Goal: Navigation & Orientation: Find specific page/section

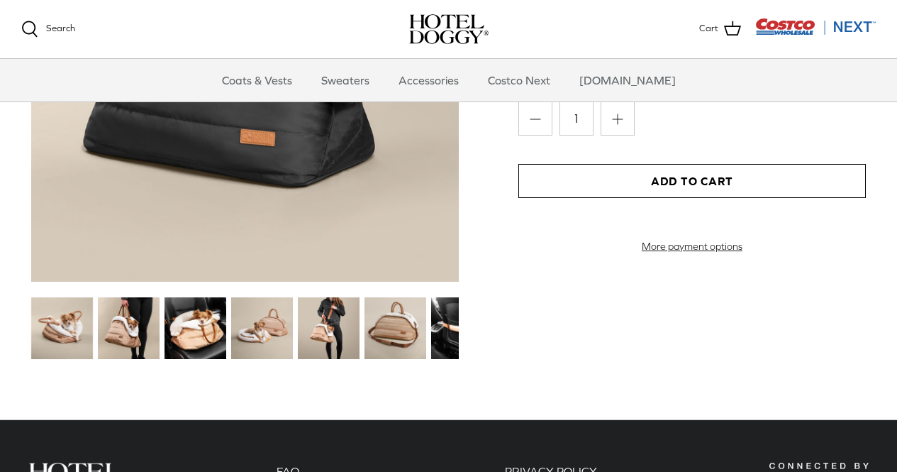
scroll to position [1702, 0]
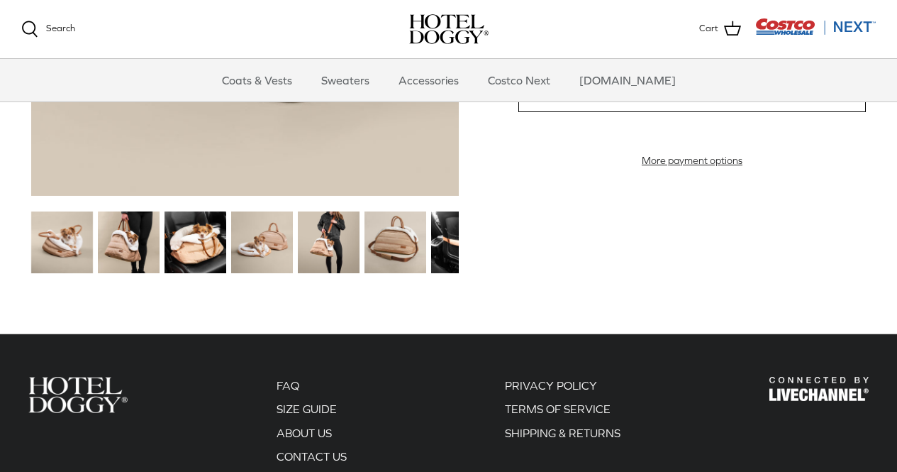
click at [123, 242] on img at bounding box center [129, 242] width 62 height 62
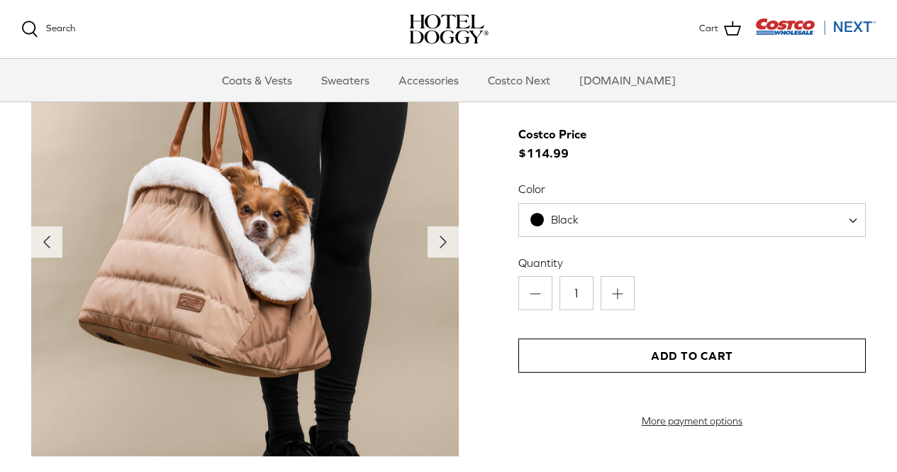
scroll to position [1419, 0]
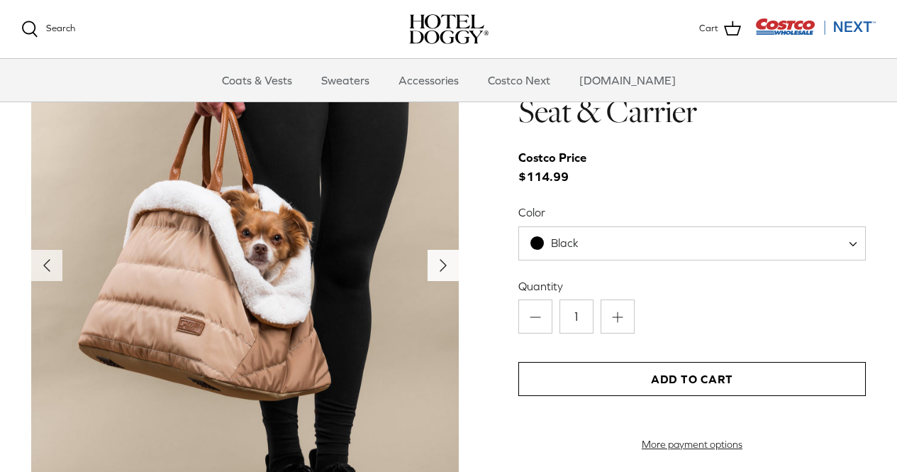
click at [441, 262] on polyline "Next" at bounding box center [443, 265] width 6 height 11
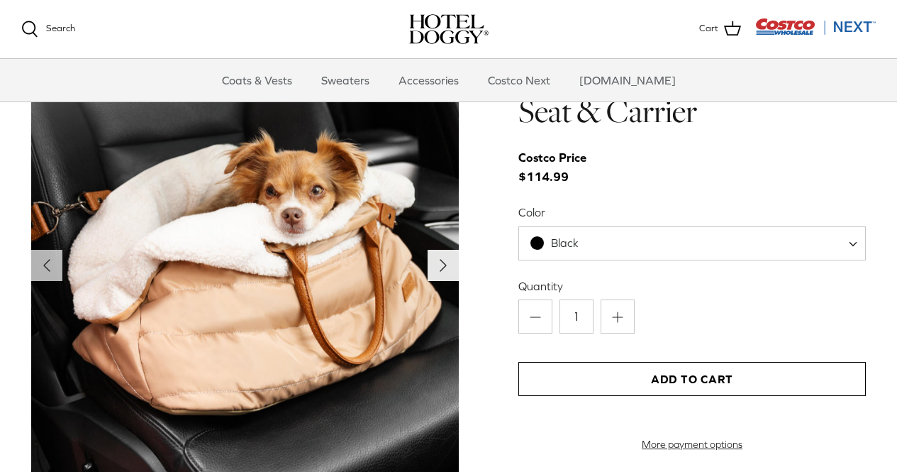
click at [441, 262] on polyline "Next" at bounding box center [443, 265] width 6 height 11
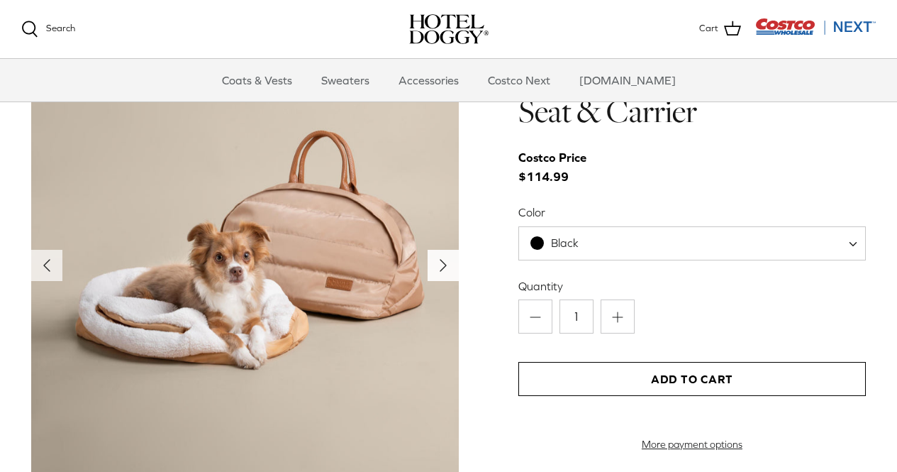
click at [441, 262] on polyline "Next" at bounding box center [443, 265] width 6 height 11
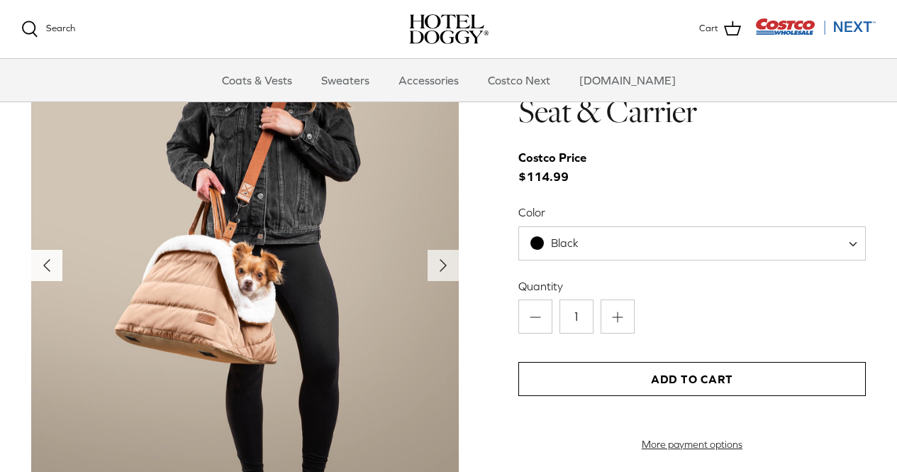
click at [44, 259] on icon "Left" at bounding box center [46, 265] width 23 height 23
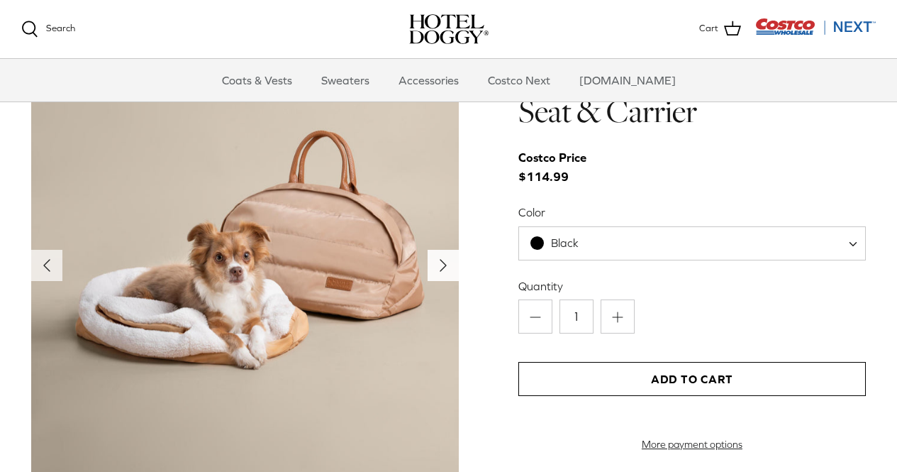
click at [445, 266] on polyline "Next" at bounding box center [443, 265] width 6 height 11
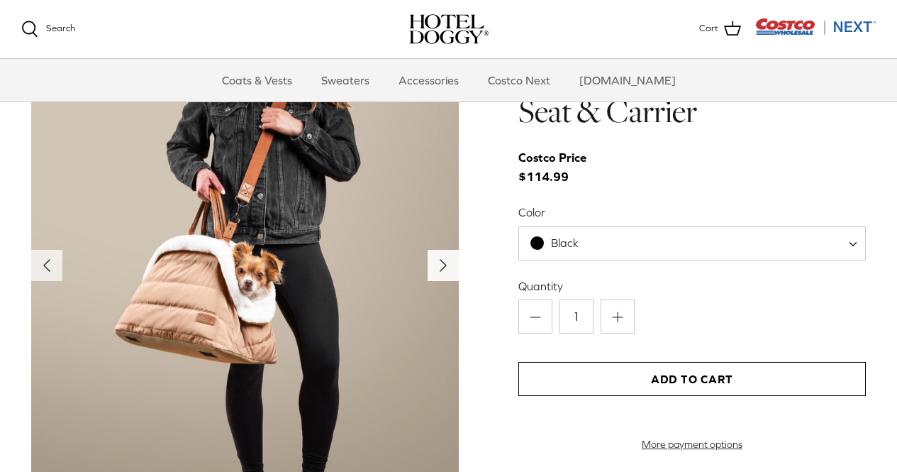
click at [445, 266] on polyline "Next" at bounding box center [443, 265] width 6 height 11
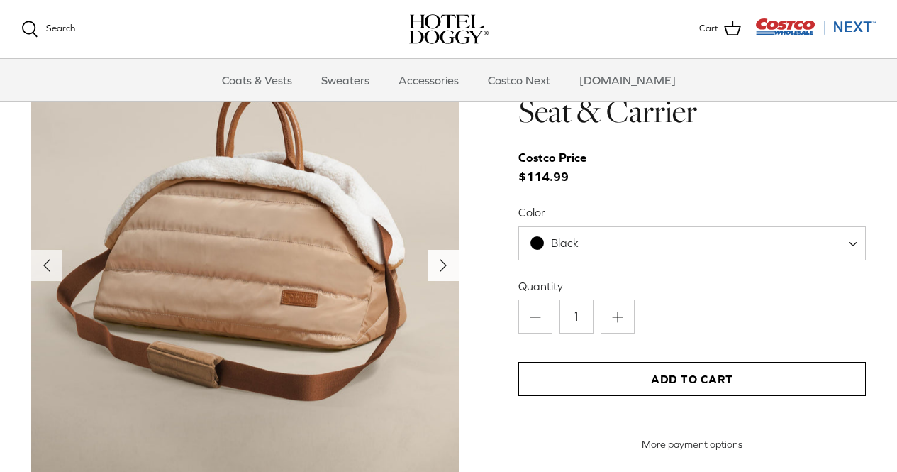
click at [445, 266] on polyline "Next" at bounding box center [443, 265] width 6 height 11
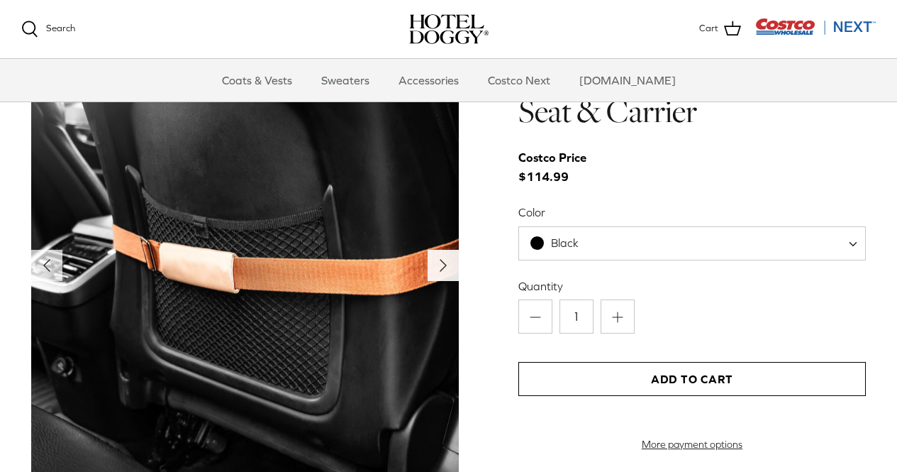
click at [445, 266] on polyline "Next" at bounding box center [443, 265] width 6 height 11
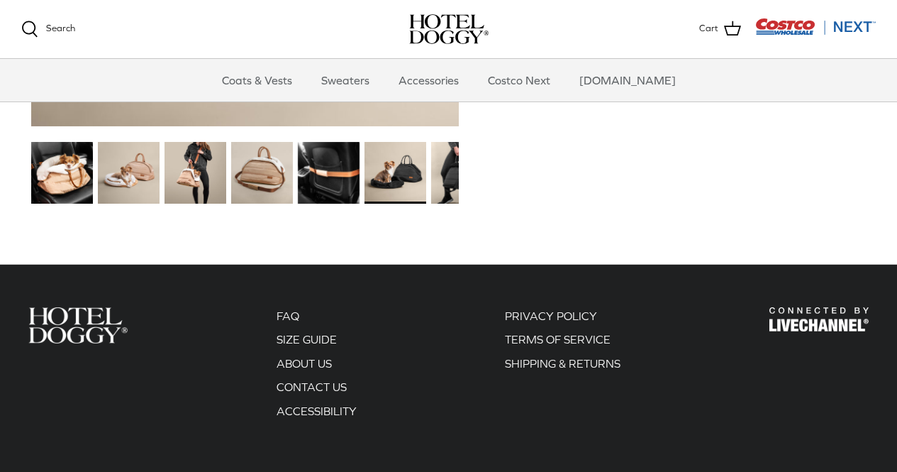
scroll to position [1773, 0]
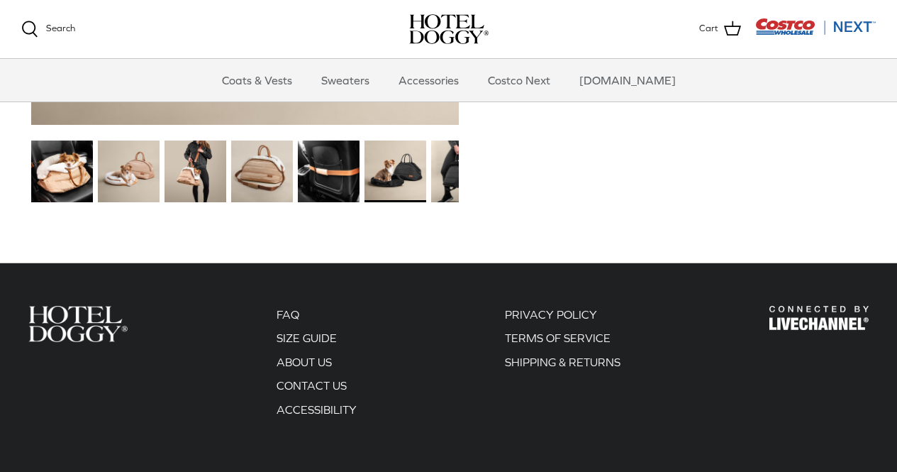
click at [314, 179] on img at bounding box center [329, 171] width 62 height 62
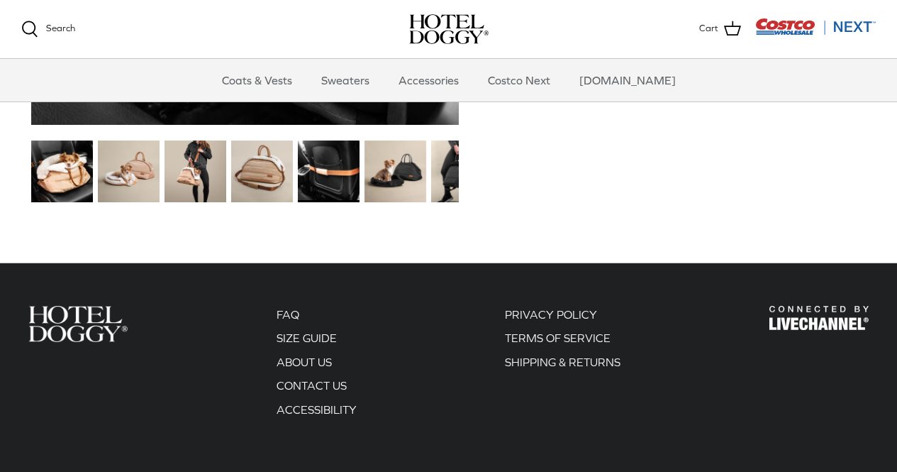
click at [402, 178] on img at bounding box center [396, 171] width 62 height 62
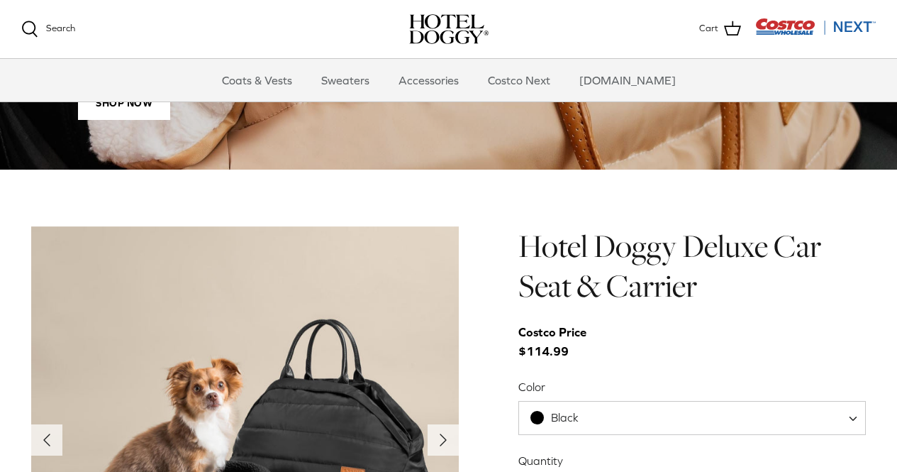
scroll to position [1222, 0]
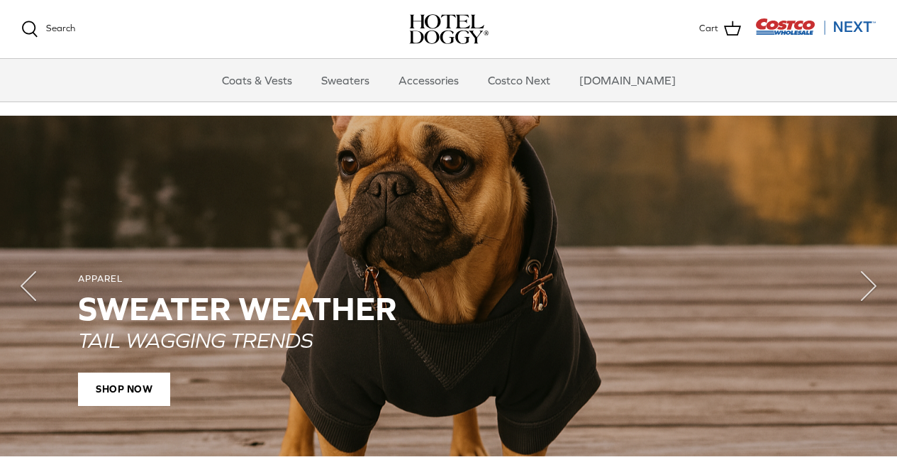
scroll to position [993, 0]
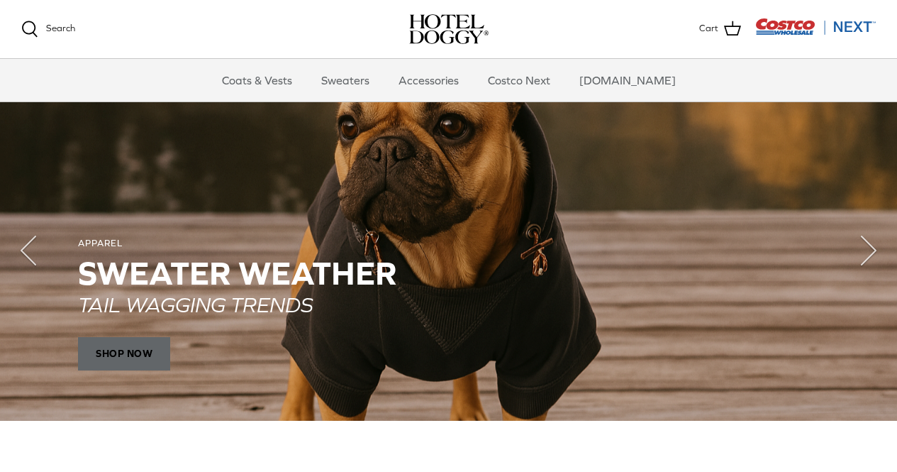
click at [133, 353] on span "SHOP NOW" at bounding box center [124, 354] width 92 height 34
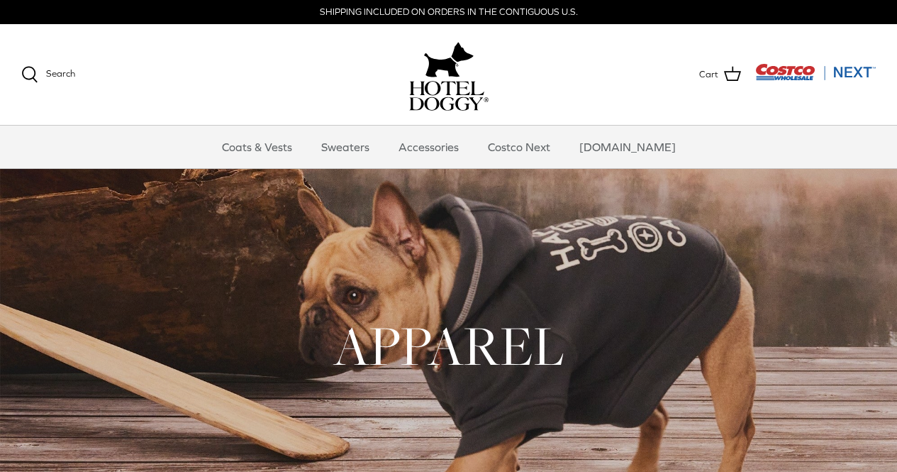
click at [787, 71] on img "Costco Next" at bounding box center [815, 72] width 121 height 18
